Goal: Task Accomplishment & Management: Use online tool/utility

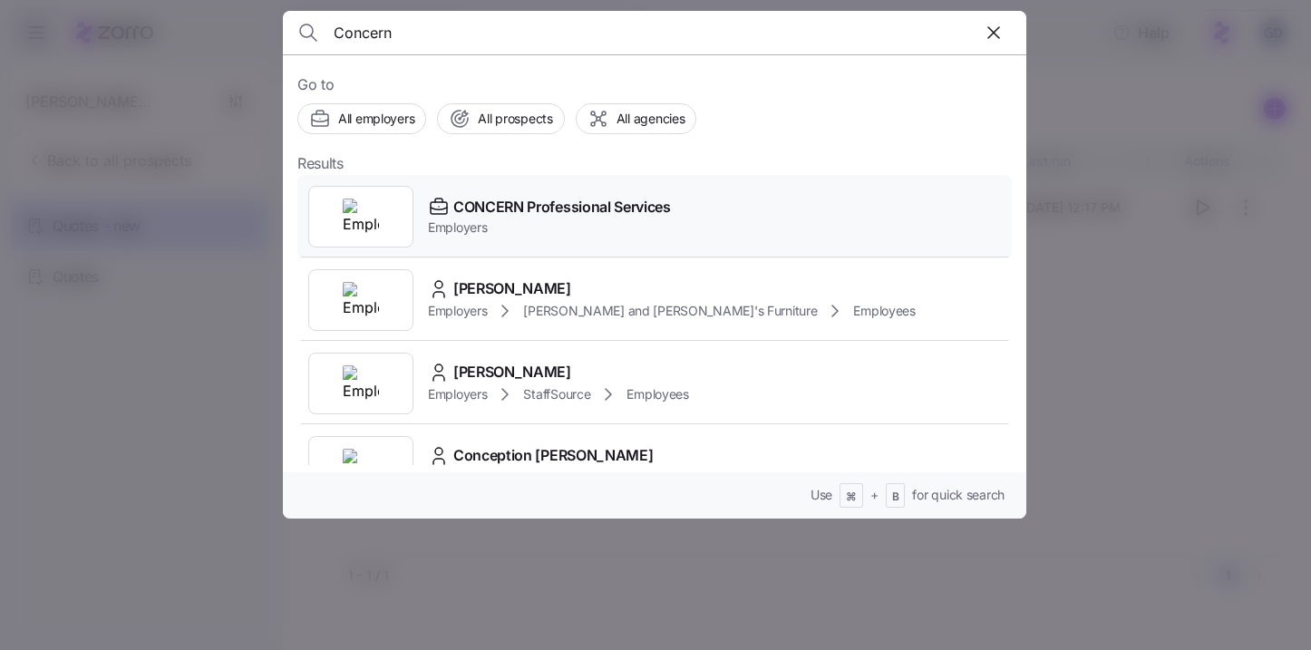
type input "Concern"
click at [495, 201] on span "CONCERN Professional Services" at bounding box center [562, 207] width 218 height 23
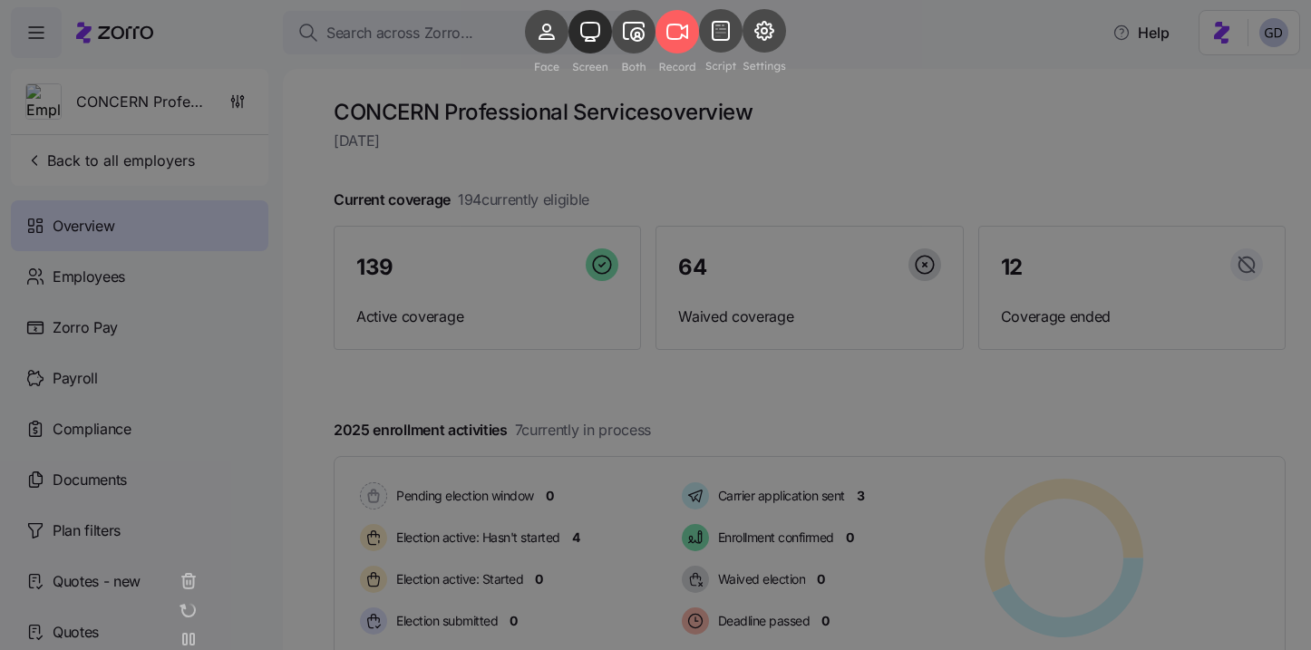
click at [569, 54] on rect at bounding box center [591, 32] width 44 height 44
click at [628, 41] on icon at bounding box center [634, 32] width 20 height 18
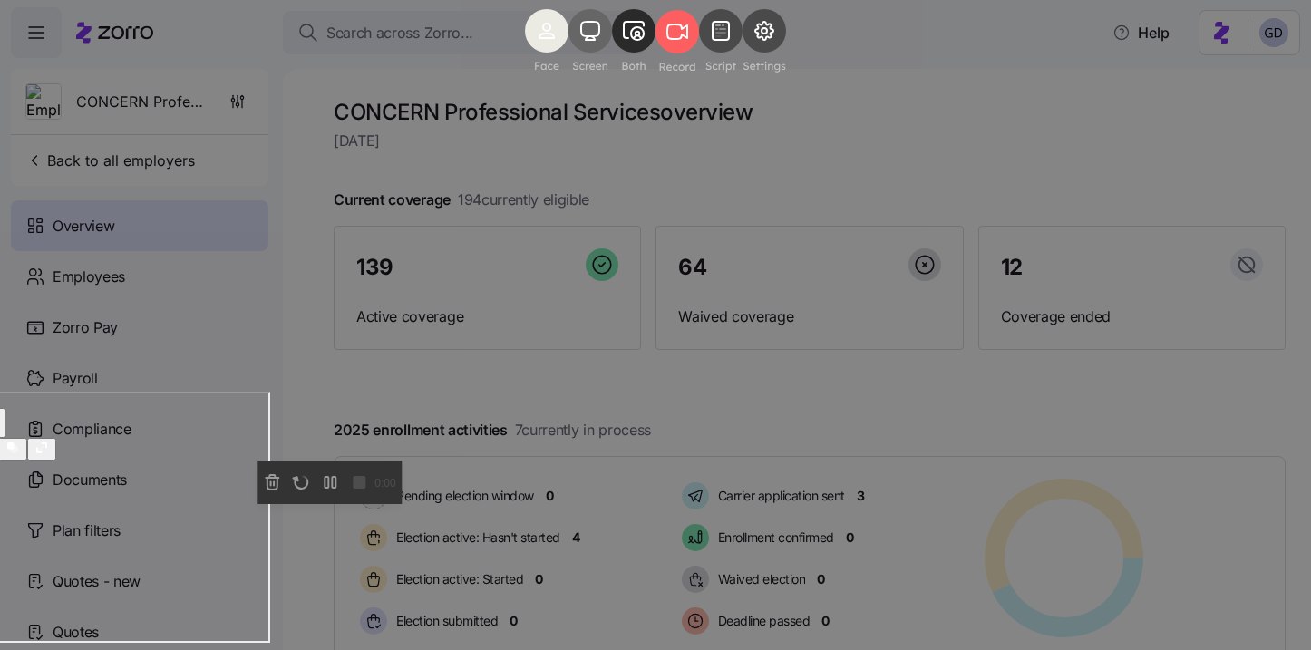
click at [573, 53] on rect at bounding box center [591, 31] width 44 height 44
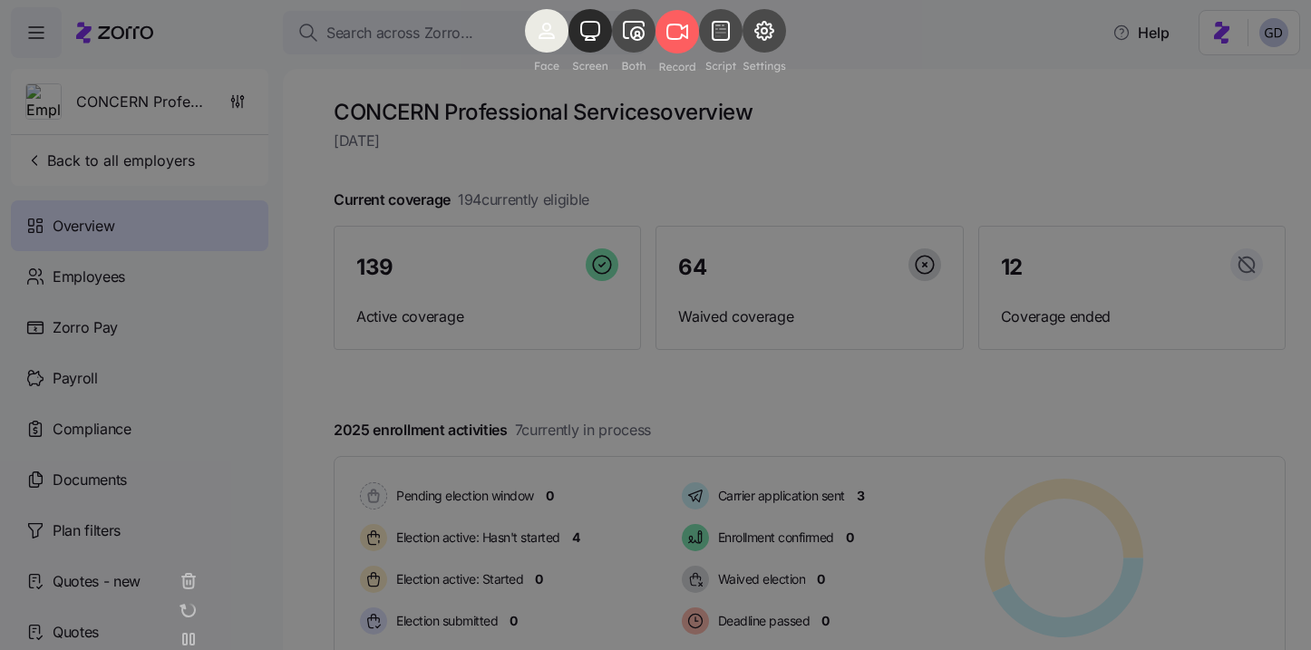
click at [525, 53] on rect at bounding box center [547, 31] width 44 height 44
click at [748, 305] on div at bounding box center [655, 325] width 1311 height 650
click at [580, 42] on icon at bounding box center [590, 32] width 20 height 20
click at [540, 39] on icon at bounding box center [547, 36] width 15 height 5
click at [696, 54] on rect at bounding box center [678, 32] width 44 height 44
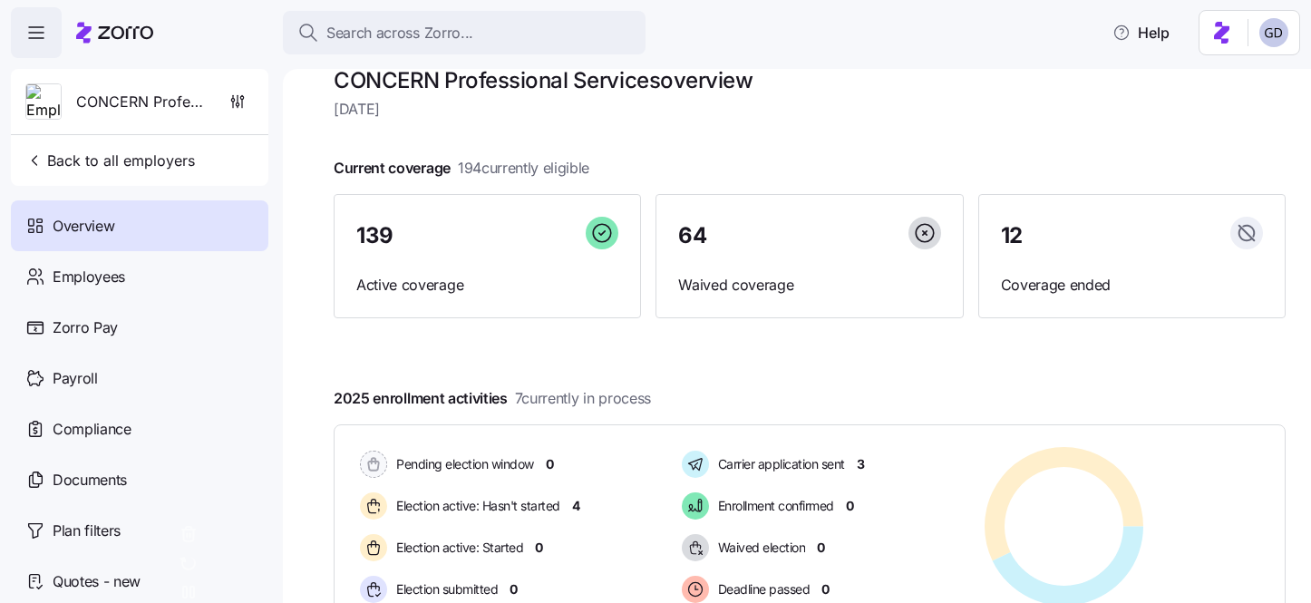
scroll to position [18, 0]
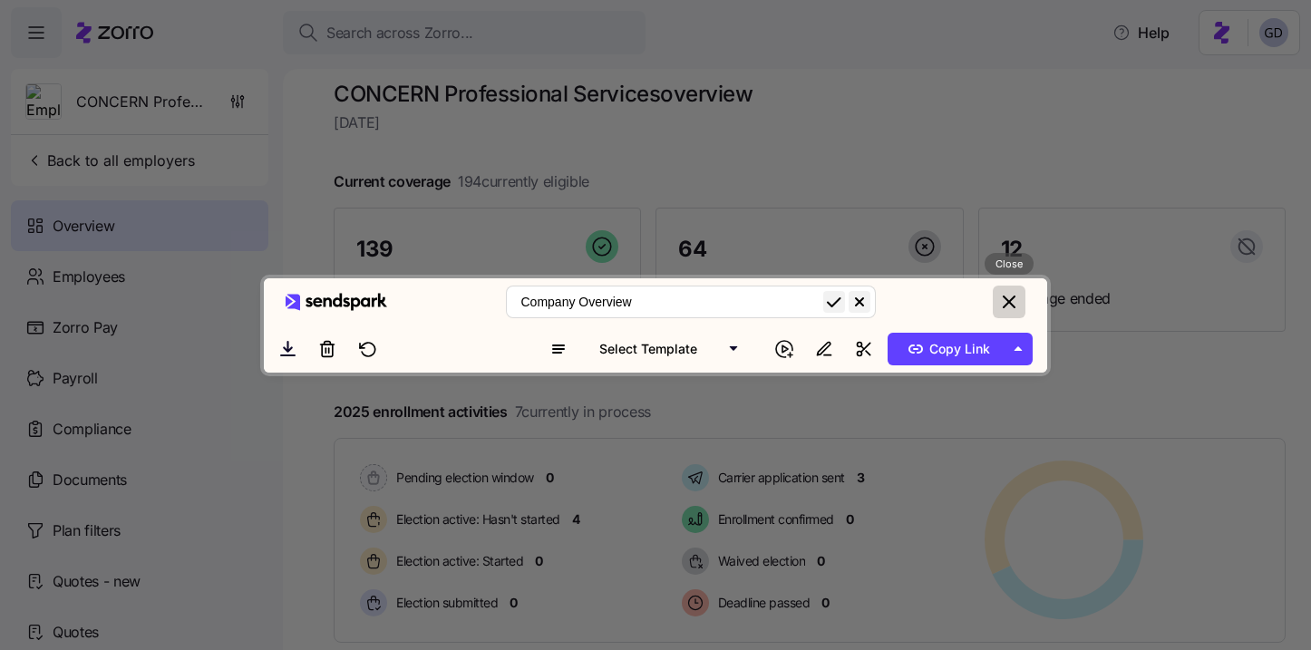
click at [1012, 286] on button "close" at bounding box center [1009, 302] width 33 height 33
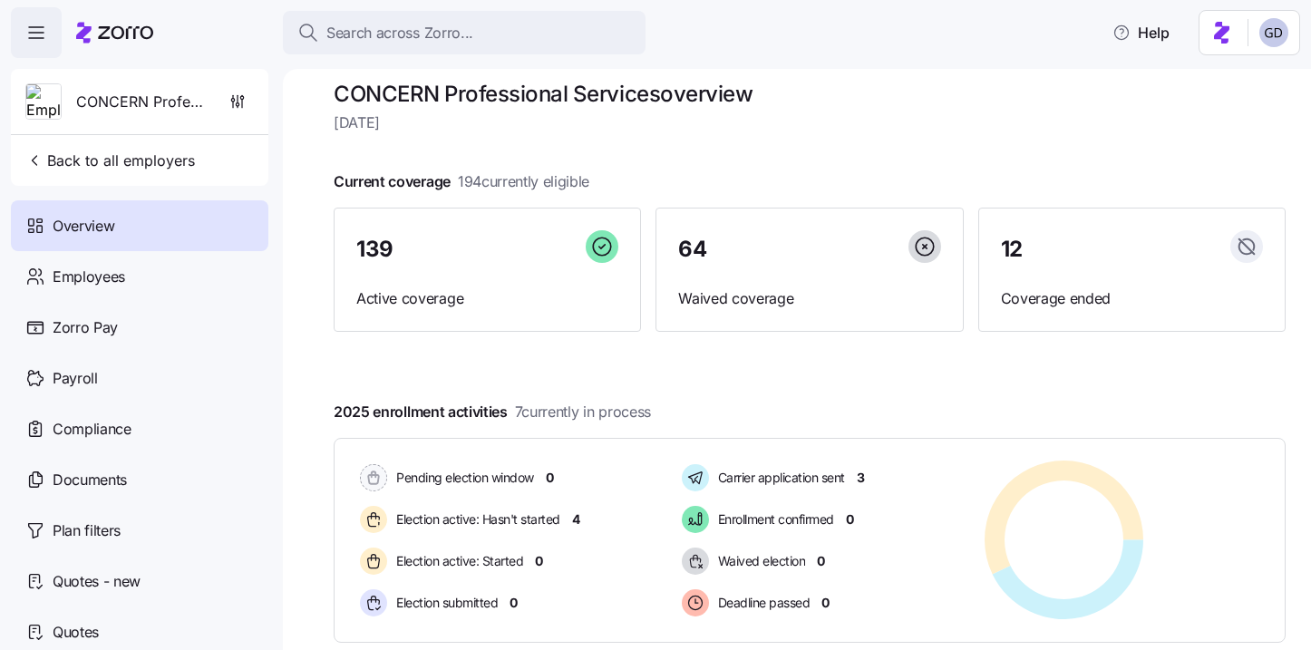
click at [21, 24] on icon at bounding box center [15, 19] width 11 height 11
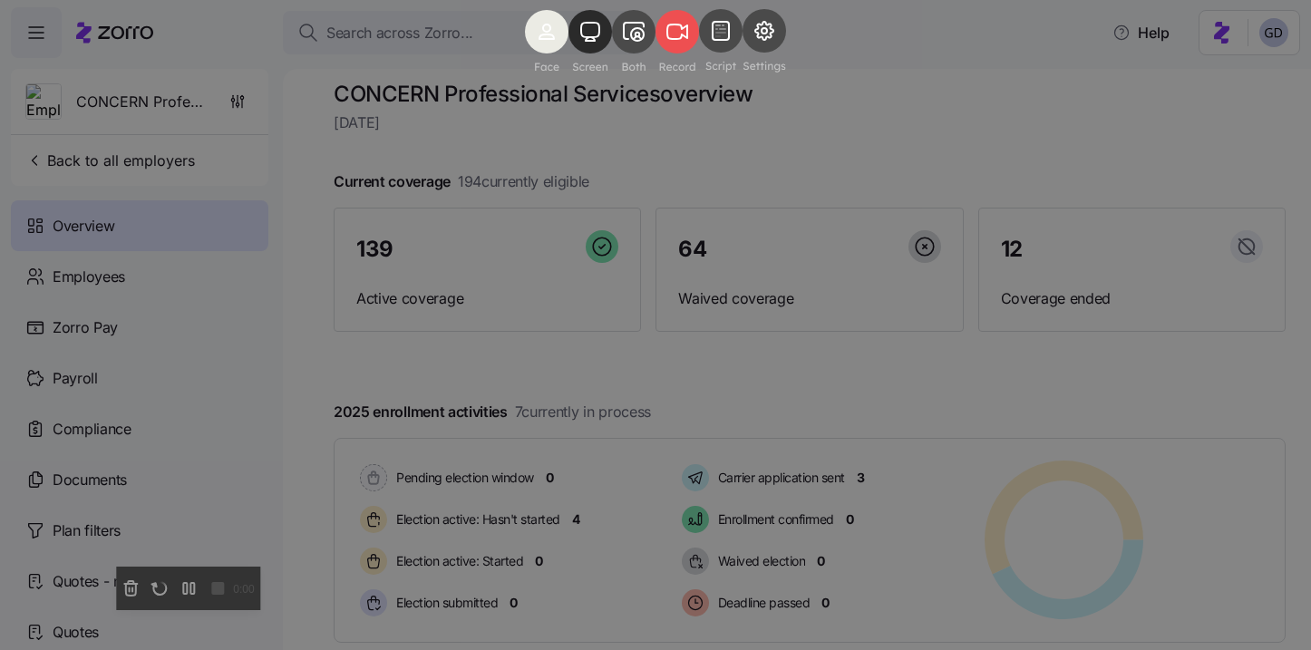
click at [686, 39] on icon at bounding box center [677, 31] width 20 height 15
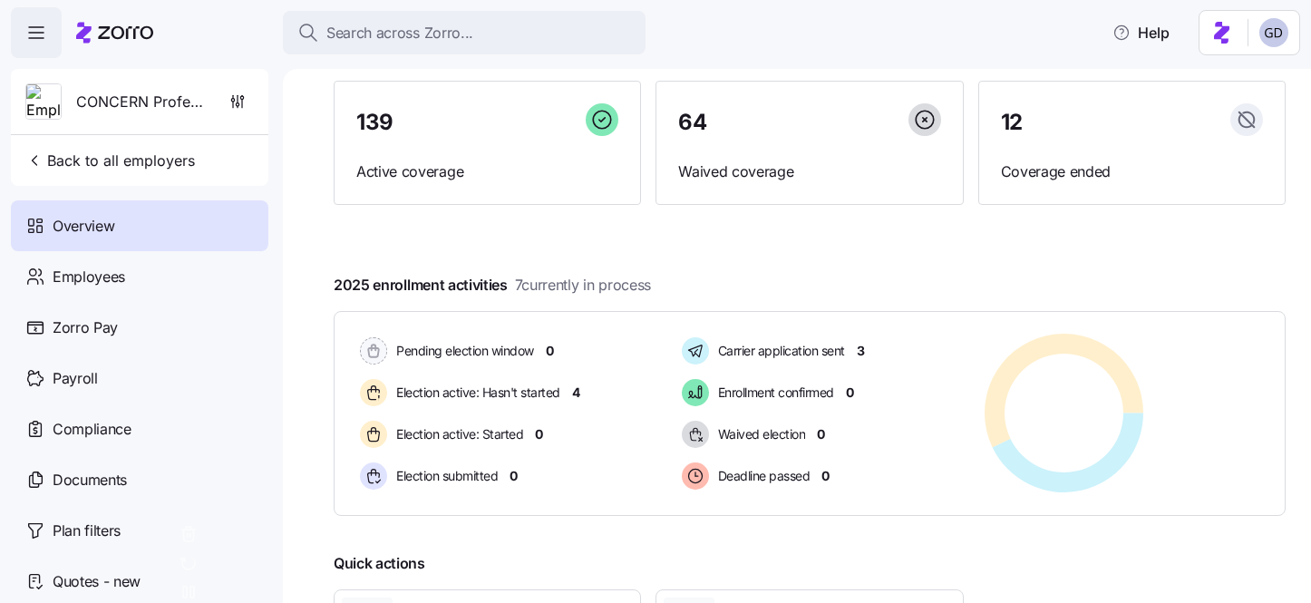
scroll to position [149, 0]
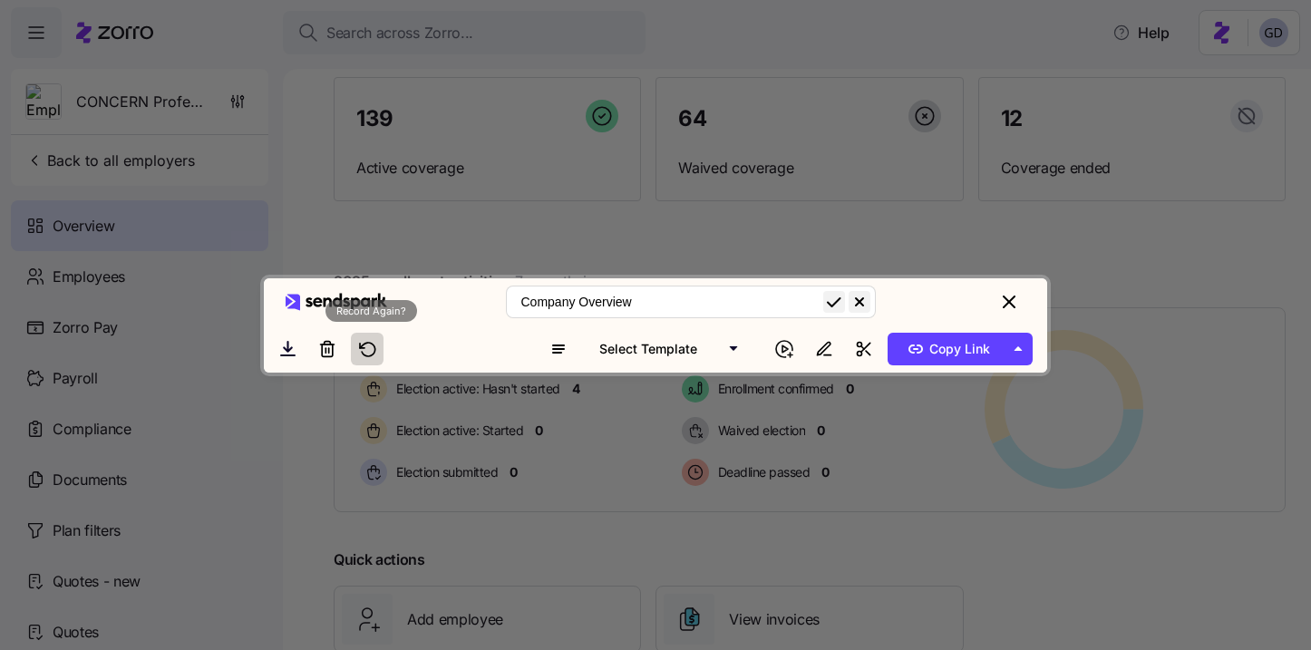
click at [364, 347] on icon at bounding box center [362, 345] width 5 height 5
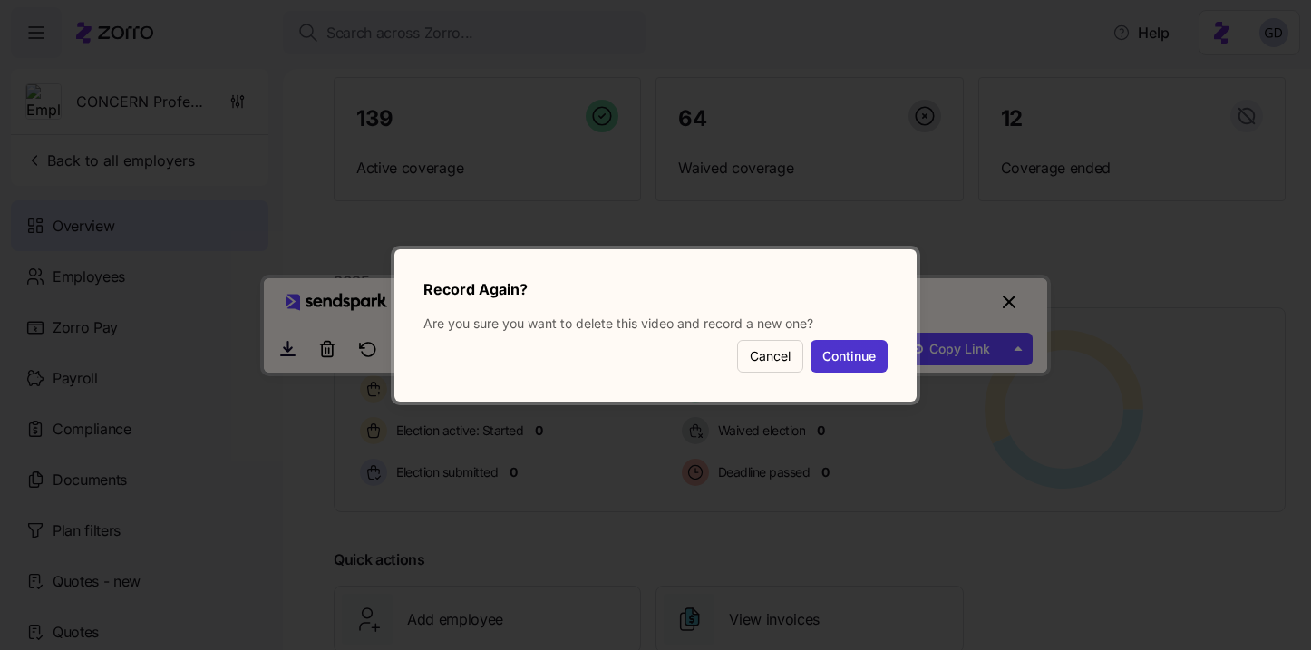
click at [870, 359] on button "Continue" at bounding box center [849, 356] width 77 height 33
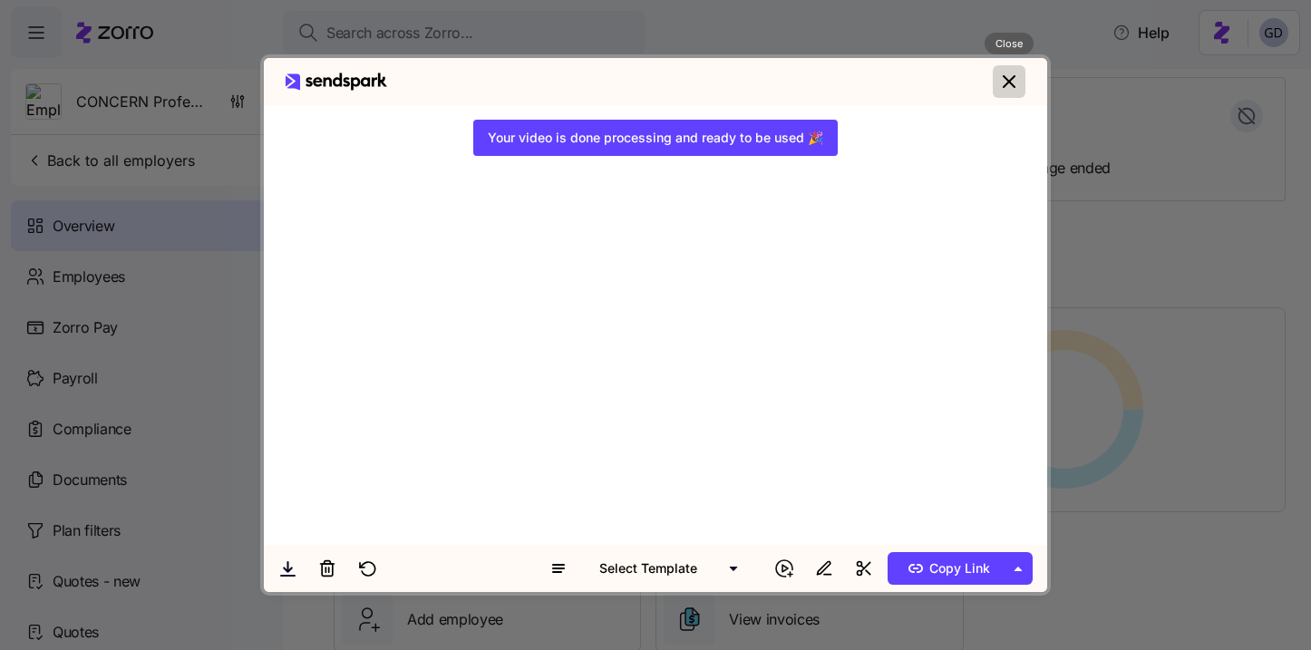
click at [1008, 83] on icon "close" at bounding box center [1009, 81] width 13 height 13
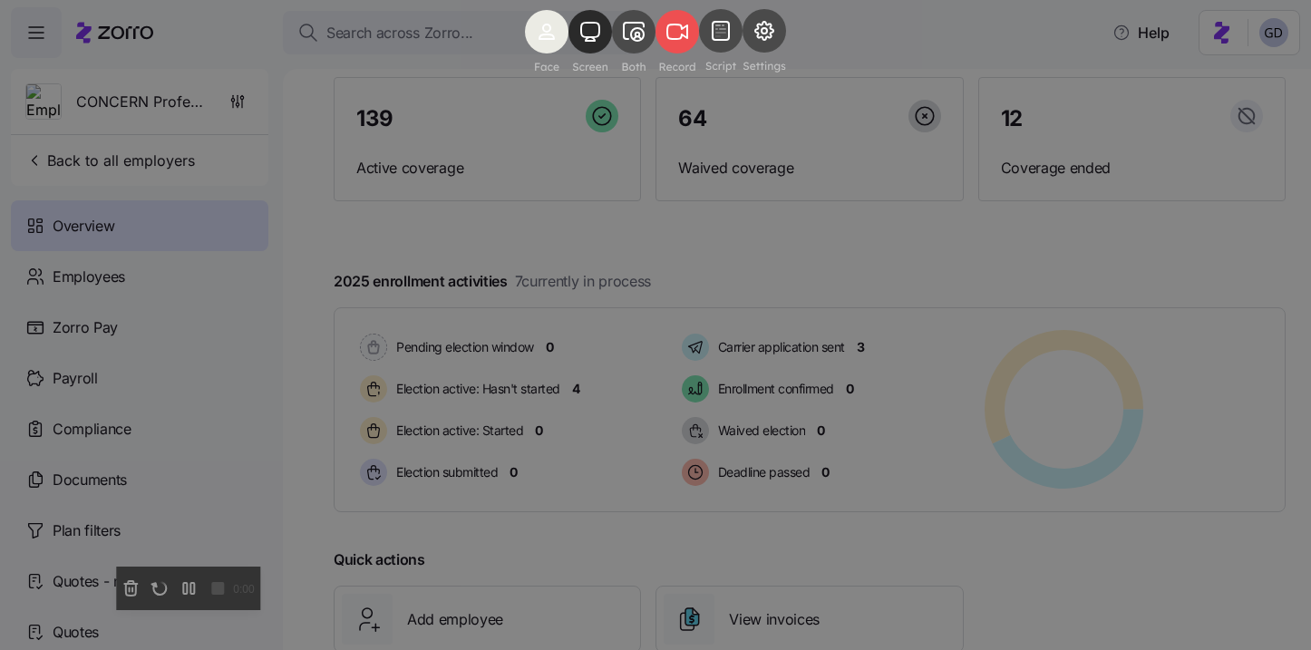
click at [679, 54] on rect at bounding box center [678, 32] width 44 height 44
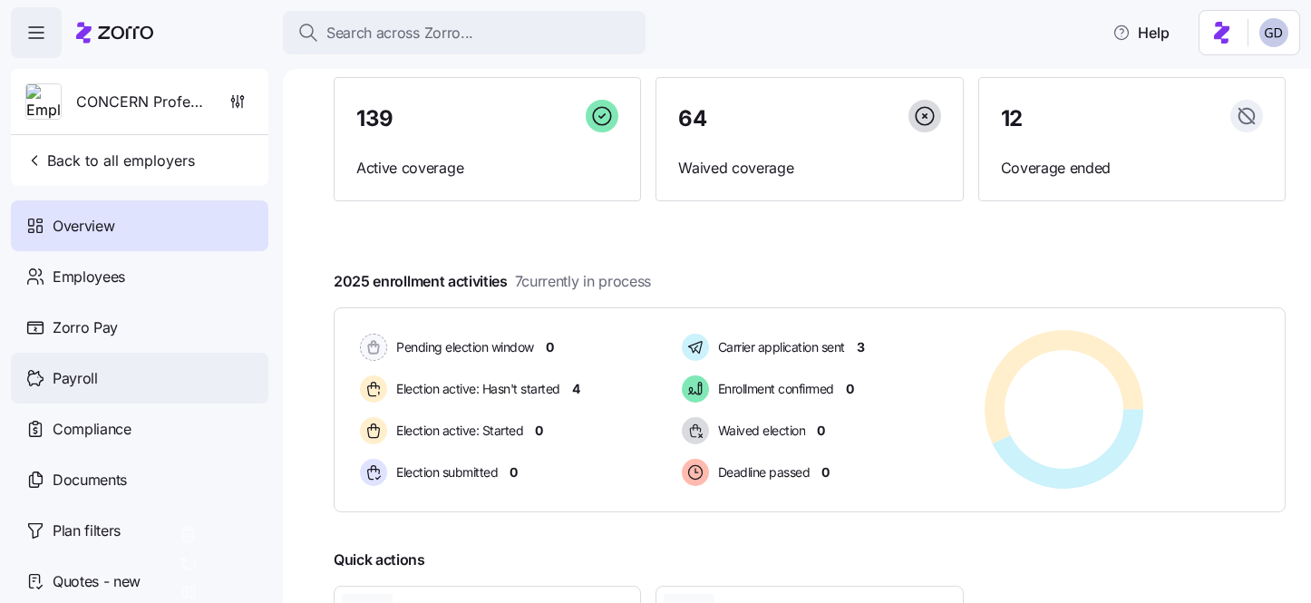
click at [118, 366] on div "Payroll" at bounding box center [140, 378] width 258 height 51
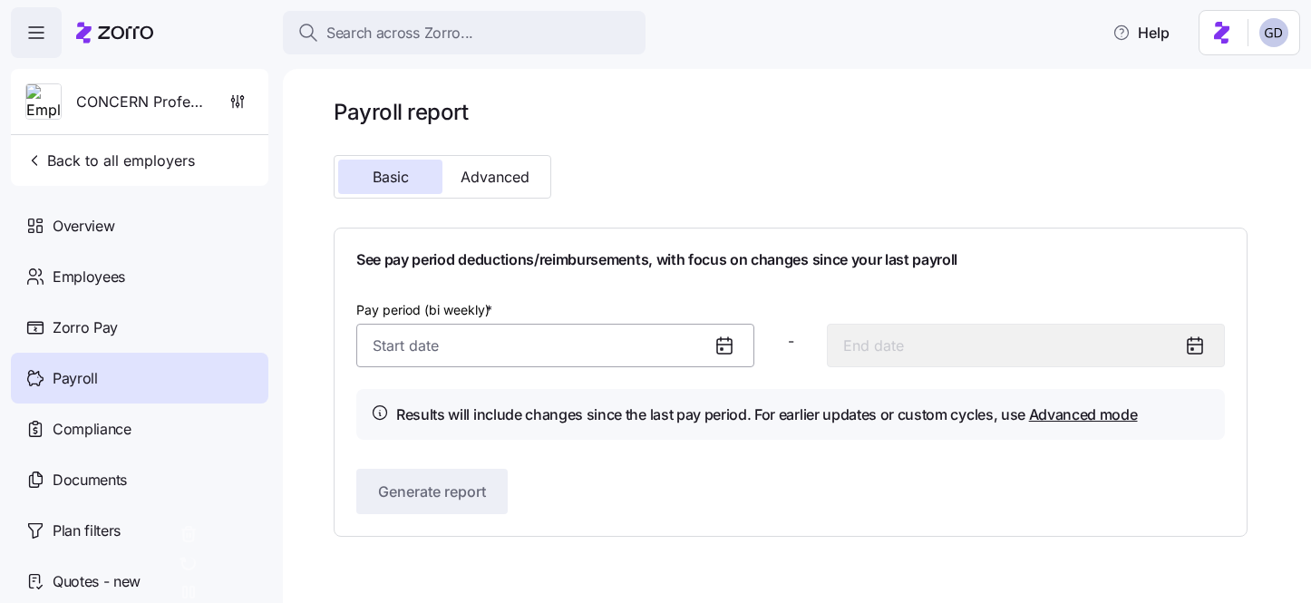
click at [560, 365] on input "Pay period (bi weekly) *" at bounding box center [555, 346] width 398 height 44
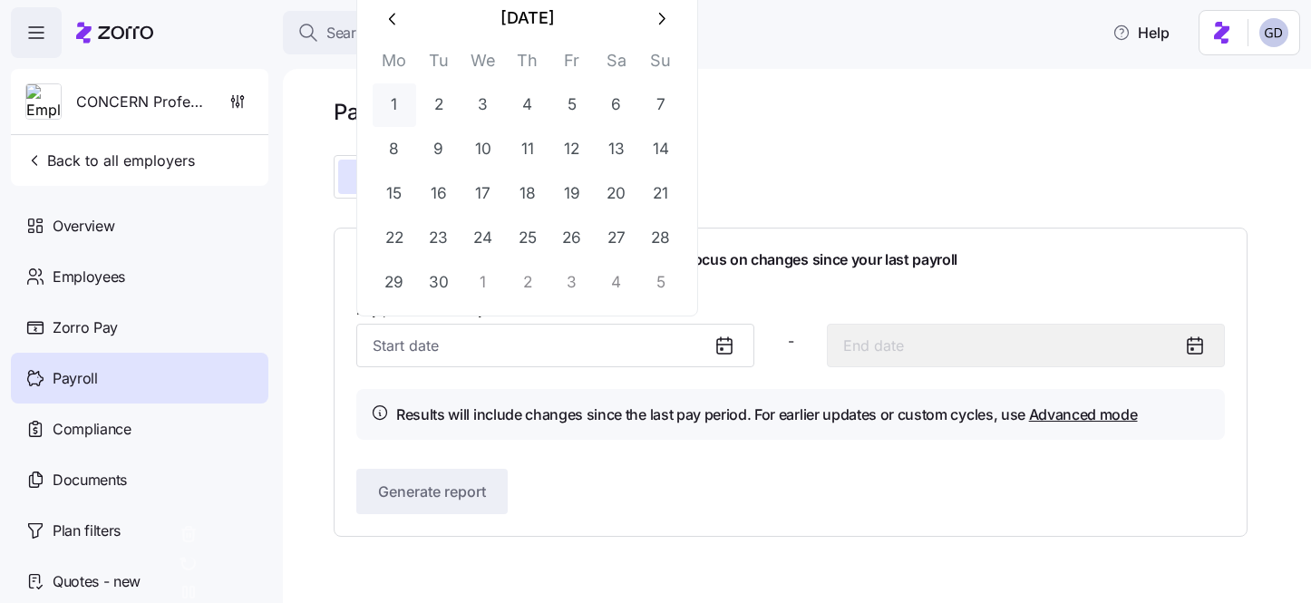
click at [392, 109] on button "1" at bounding box center [395, 105] width 44 height 44
type input "[DATE]"
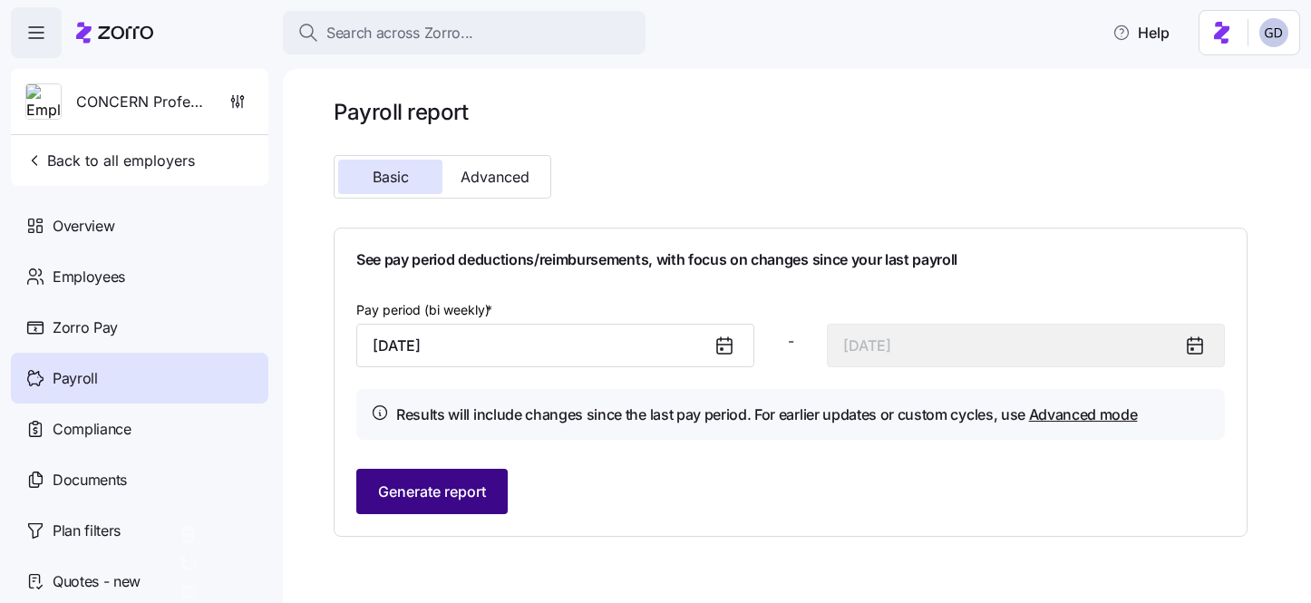
click at [459, 487] on span "Generate report" at bounding box center [432, 492] width 108 height 22
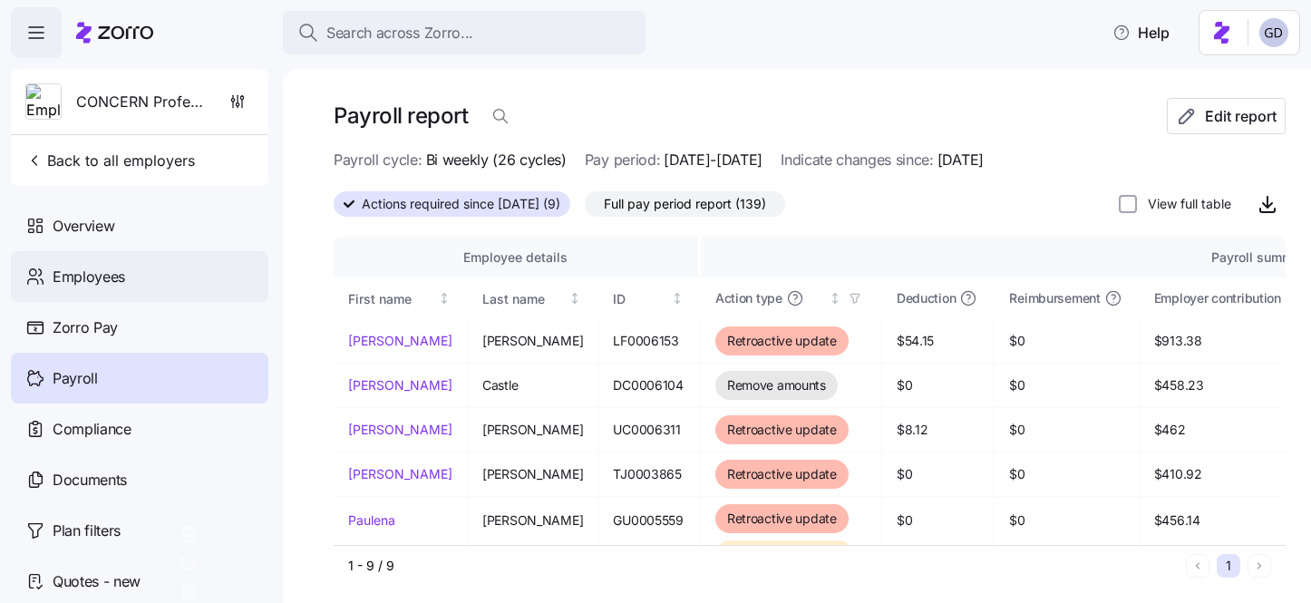
click at [137, 266] on div "Employees" at bounding box center [140, 276] width 258 height 51
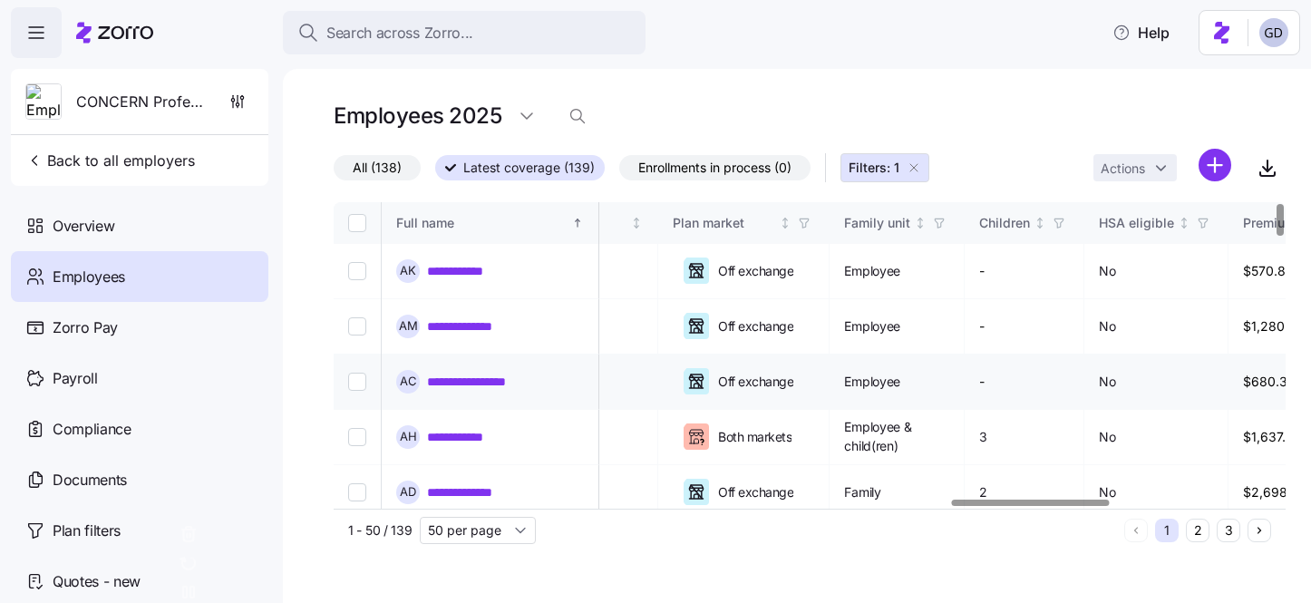
scroll to position [0, 3720]
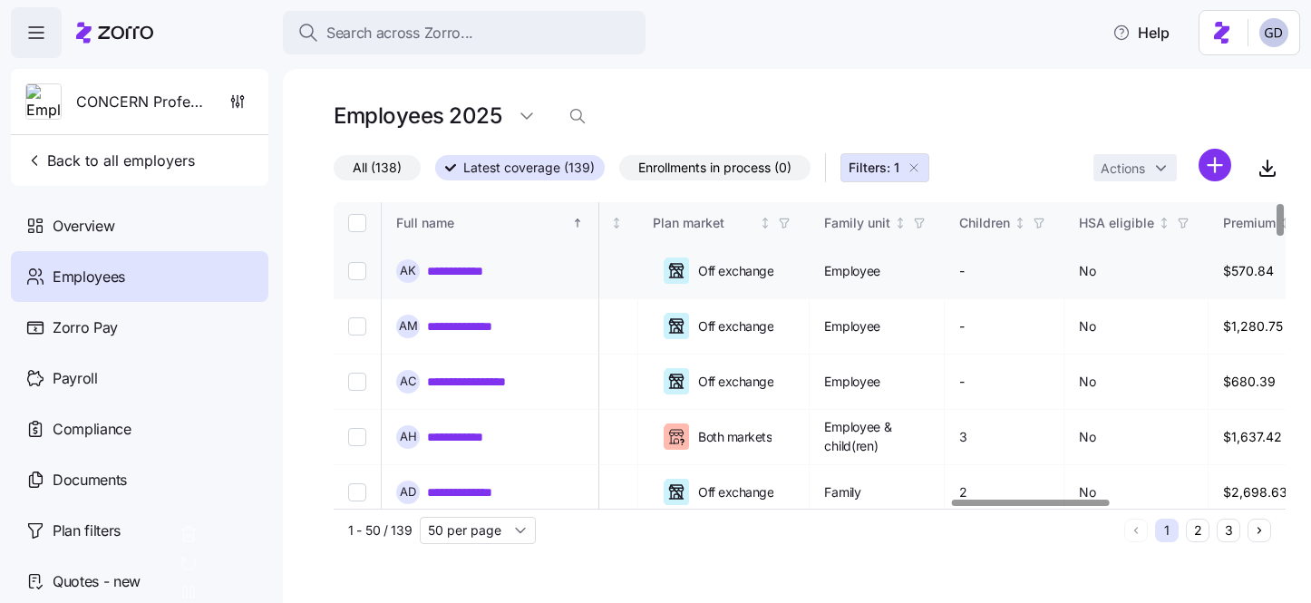
click at [476, 278] on link "**********" at bounding box center [467, 271] width 80 height 18
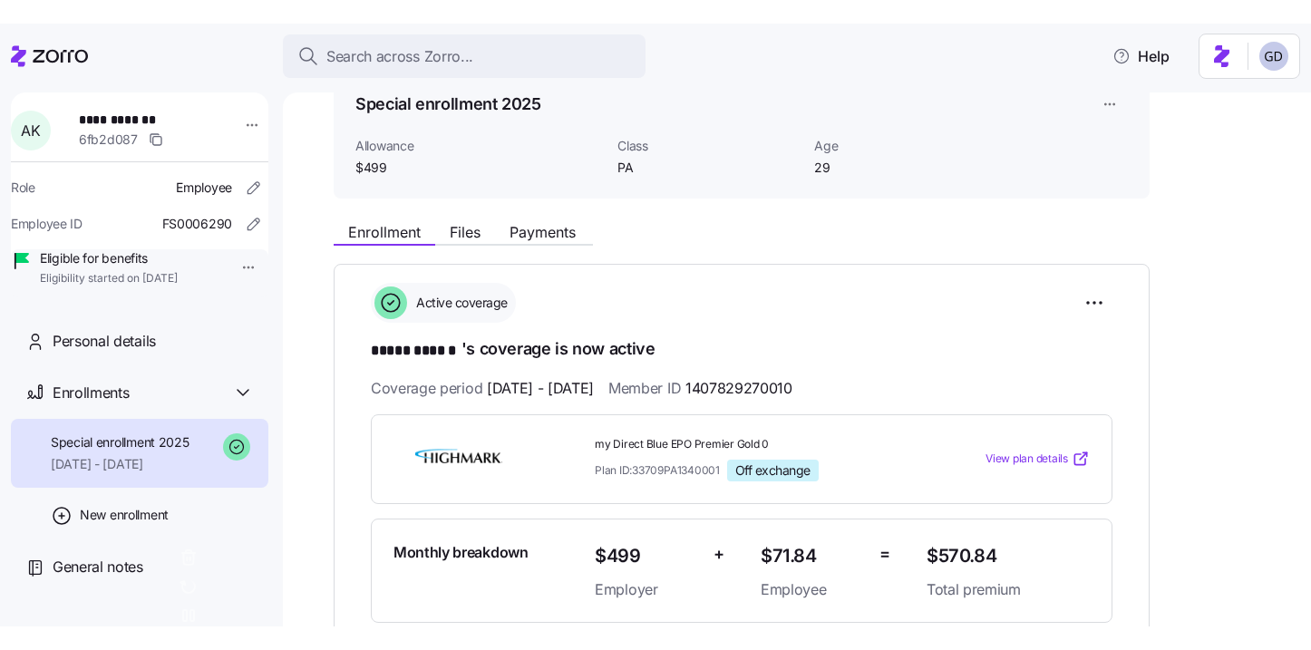
scroll to position [77, 0]
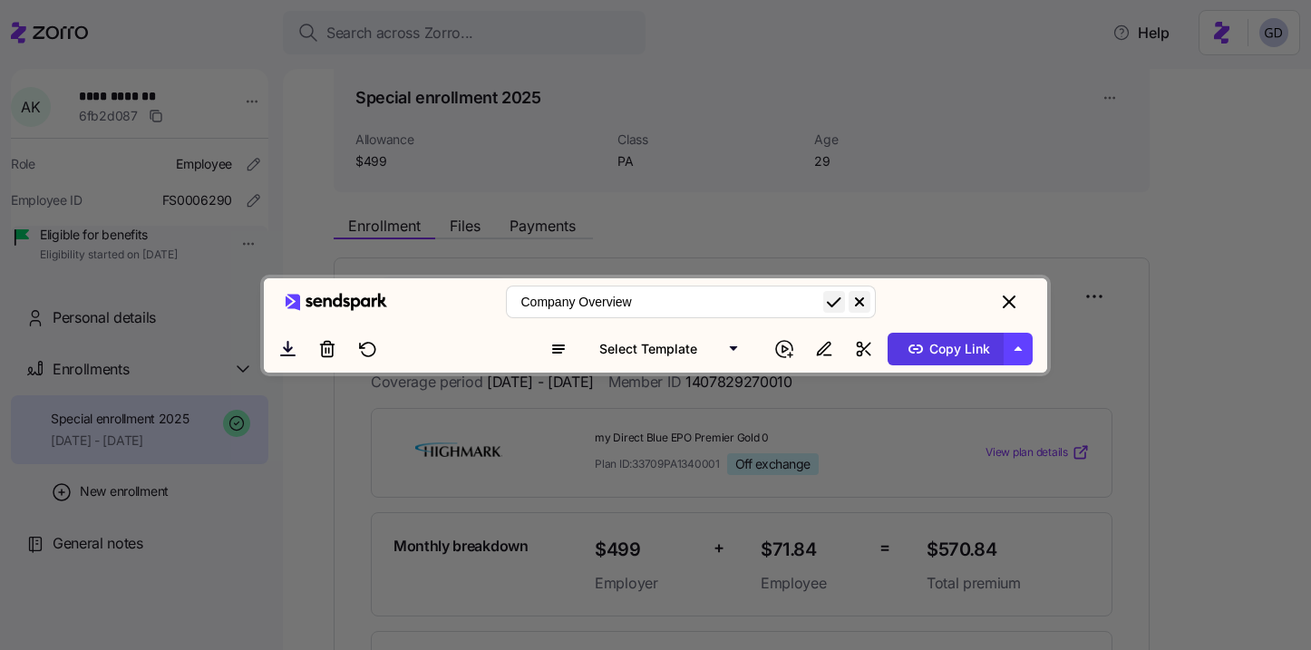
click at [944, 364] on span "Copy Link" at bounding box center [946, 349] width 88 height 29
click at [950, 364] on span "Copy Link" at bounding box center [946, 349] width 88 height 29
click at [1017, 286] on button "close" at bounding box center [1009, 302] width 33 height 33
